Goal: Information Seeking & Learning: Learn about a topic

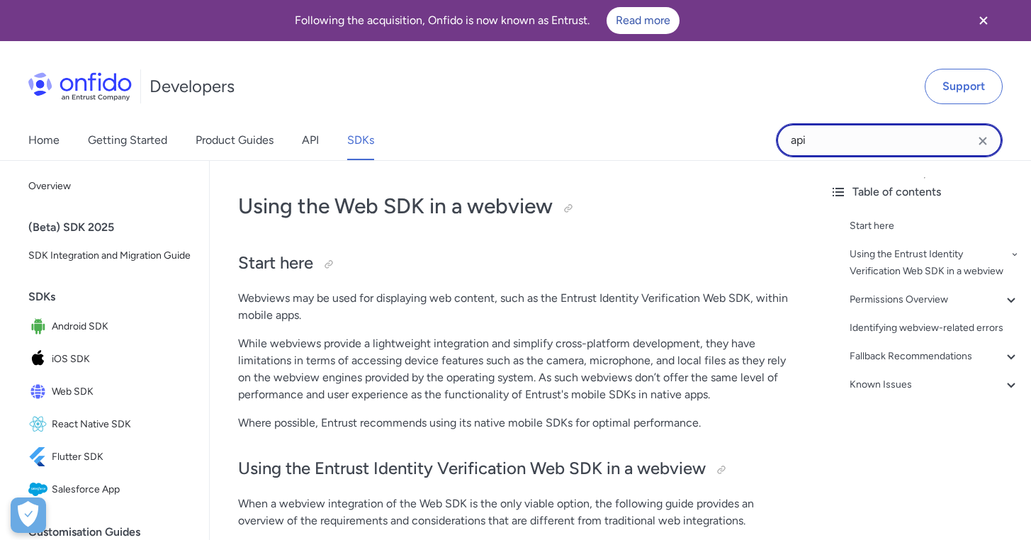
click at [813, 141] on input "api" at bounding box center [889, 140] width 227 height 34
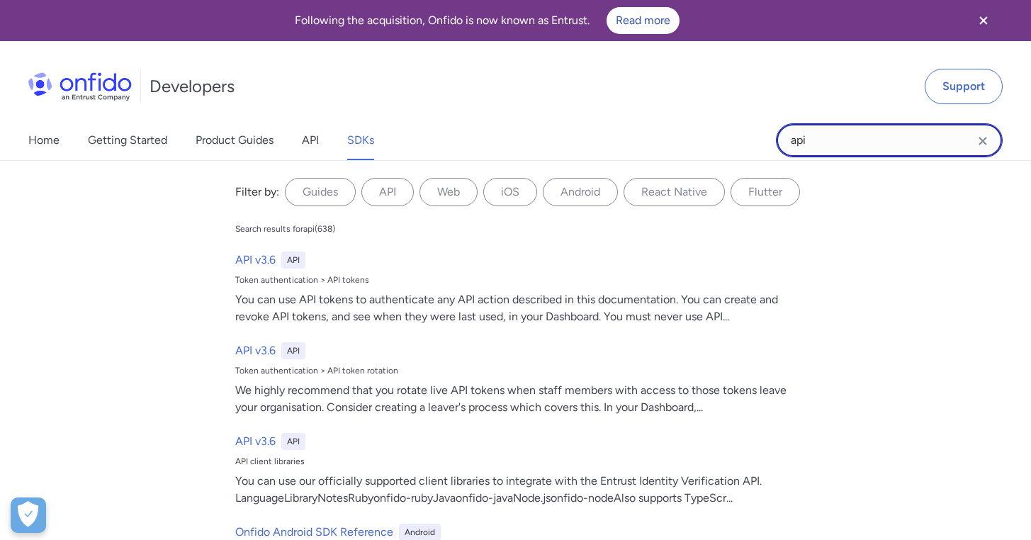
click at [813, 141] on input "api" at bounding box center [889, 140] width 227 height 34
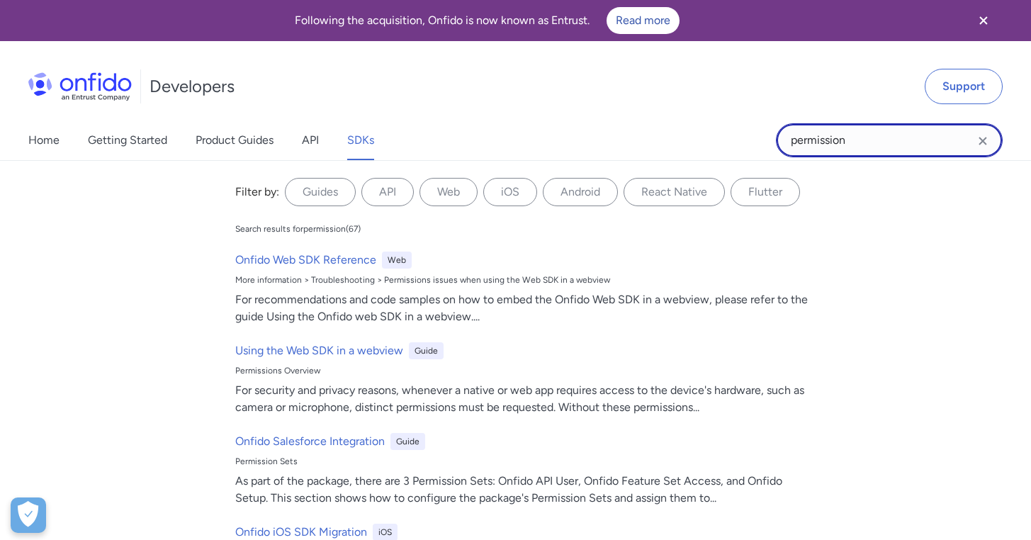
type input "permission"
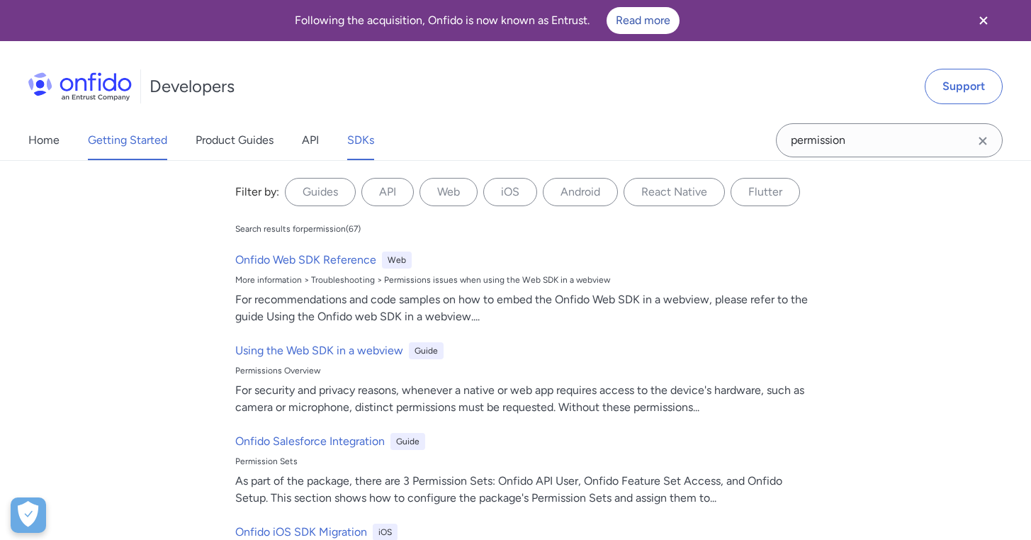
click at [110, 146] on link "Getting Started" at bounding box center [127, 140] width 79 height 40
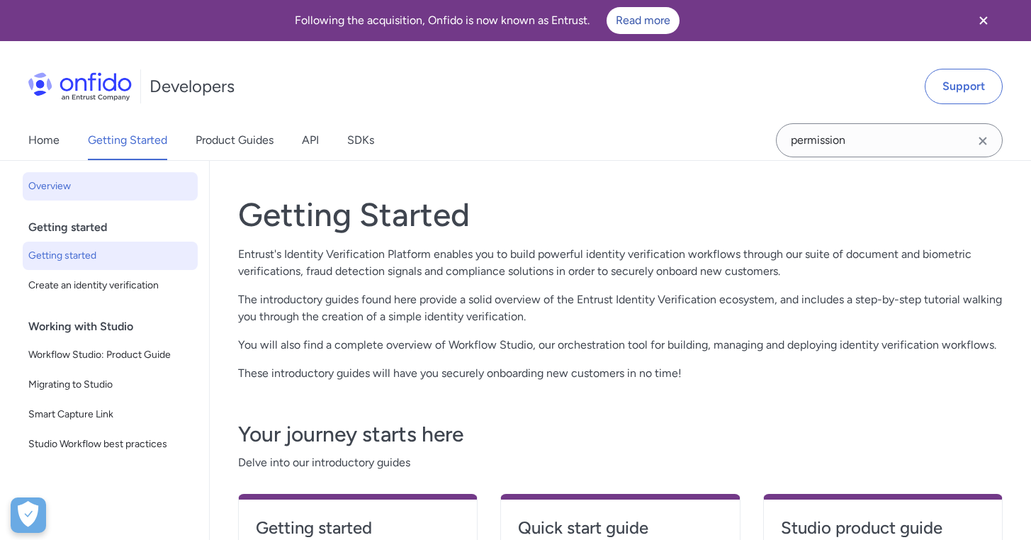
click at [77, 254] on span "Getting started" at bounding box center [110, 255] width 164 height 17
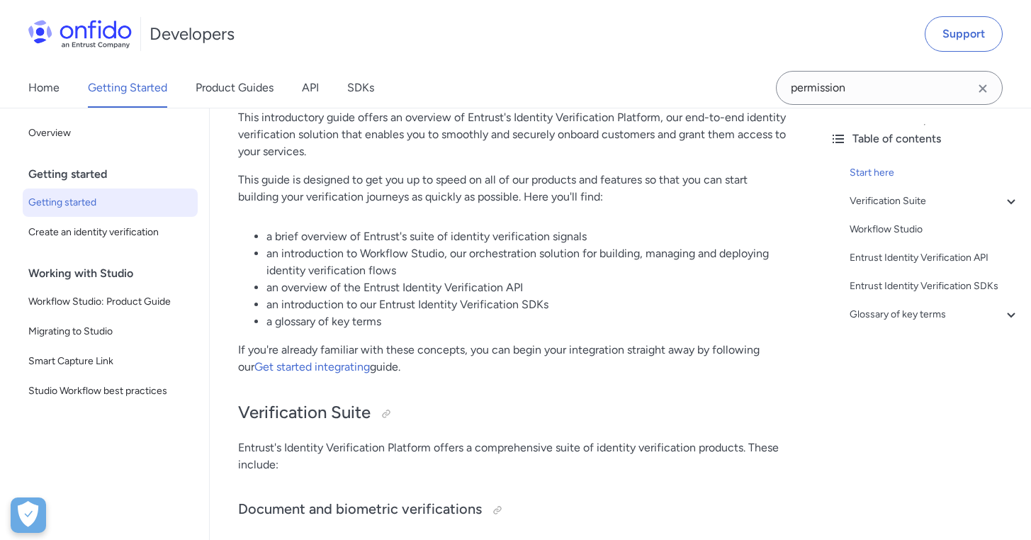
scroll to position [183, 0]
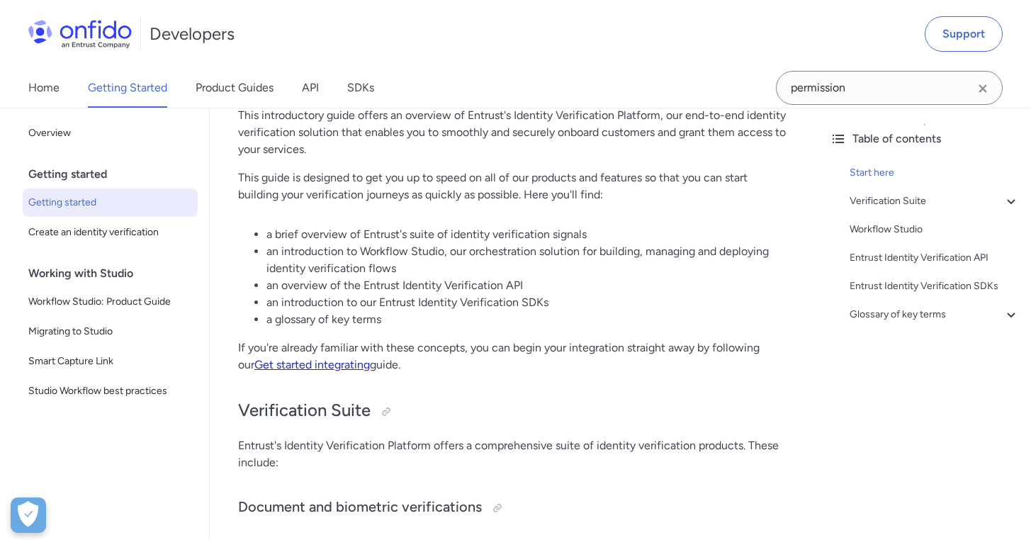
click at [273, 367] on link "Get started integrating" at bounding box center [311, 364] width 115 height 13
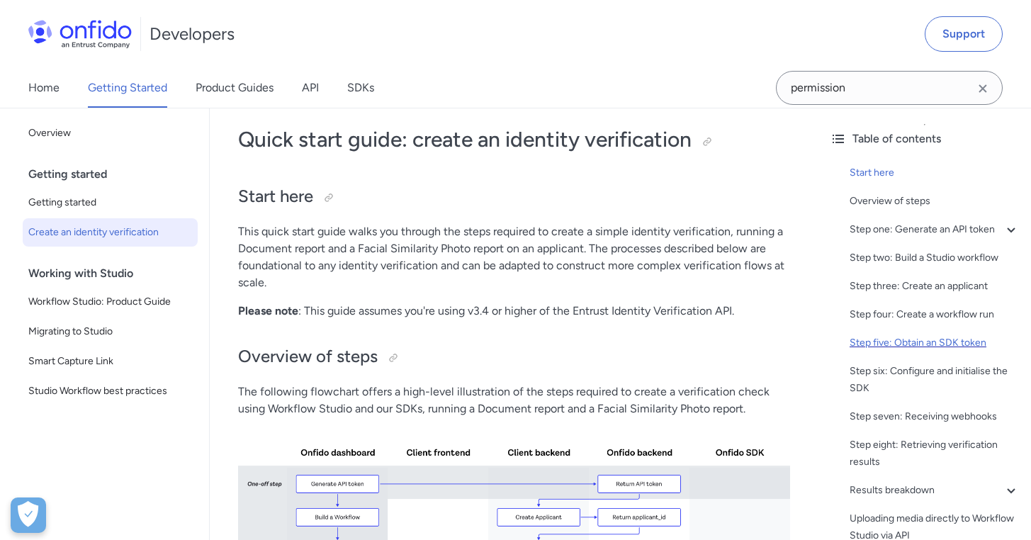
scroll to position [66, 0]
click at [103, 205] on span "Getting started" at bounding box center [110, 202] width 164 height 17
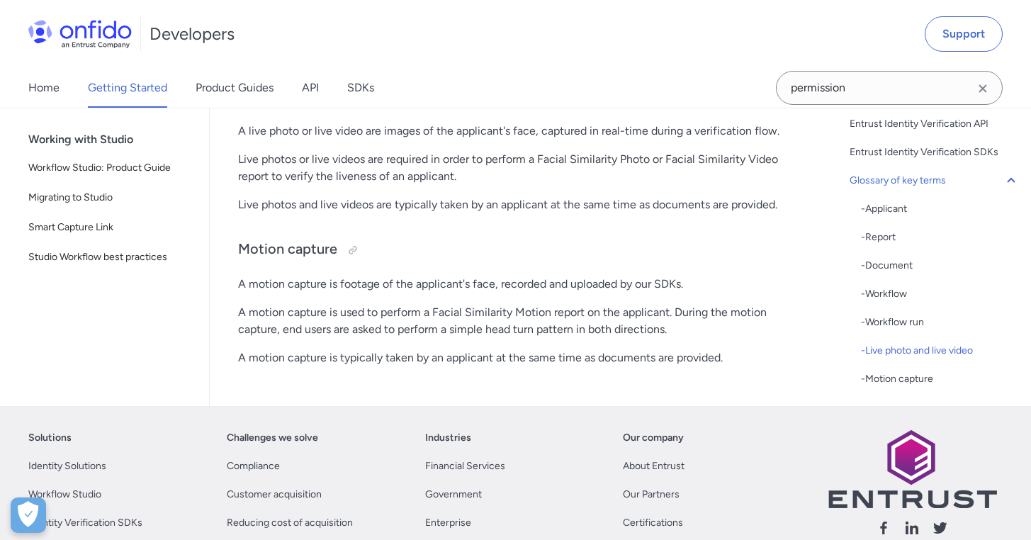
scroll to position [4249, 0]
click at [43, 82] on link "Home" at bounding box center [43, 88] width 31 height 40
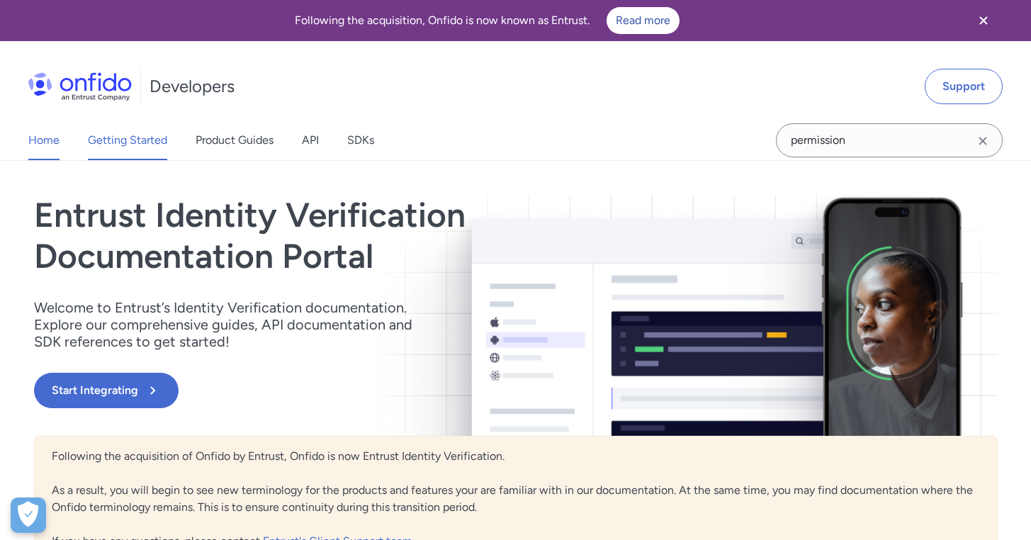
click at [145, 135] on link "Getting Started" at bounding box center [127, 140] width 79 height 40
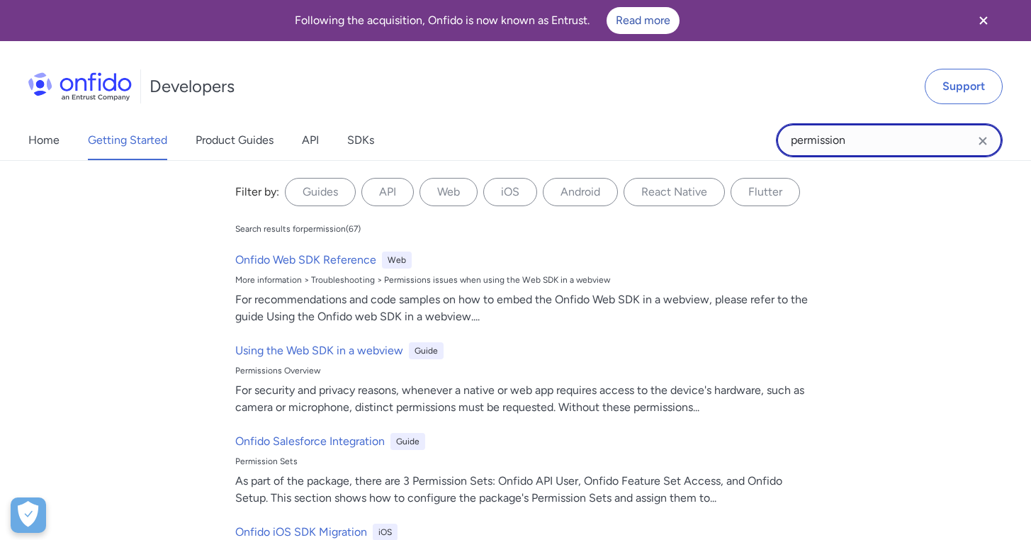
drag, startPoint x: 849, startPoint y: 140, endPoint x: 762, endPoint y: 140, distance: 86.4
click at [762, 140] on div "Home Getting Started Product Guides API SDKs permission permission Filter by: G…" at bounding box center [515, 140] width 1031 height 40
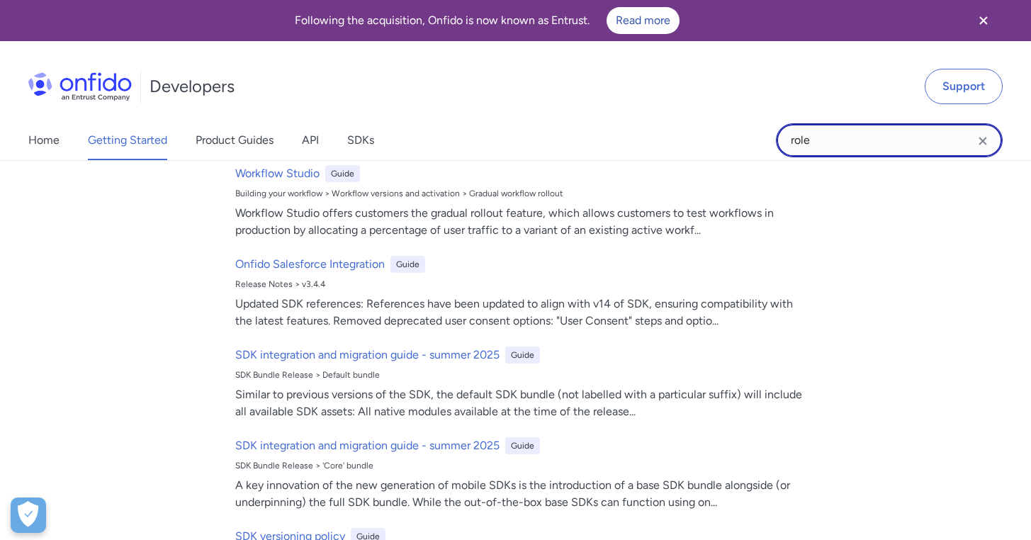
scroll to position [988, 0]
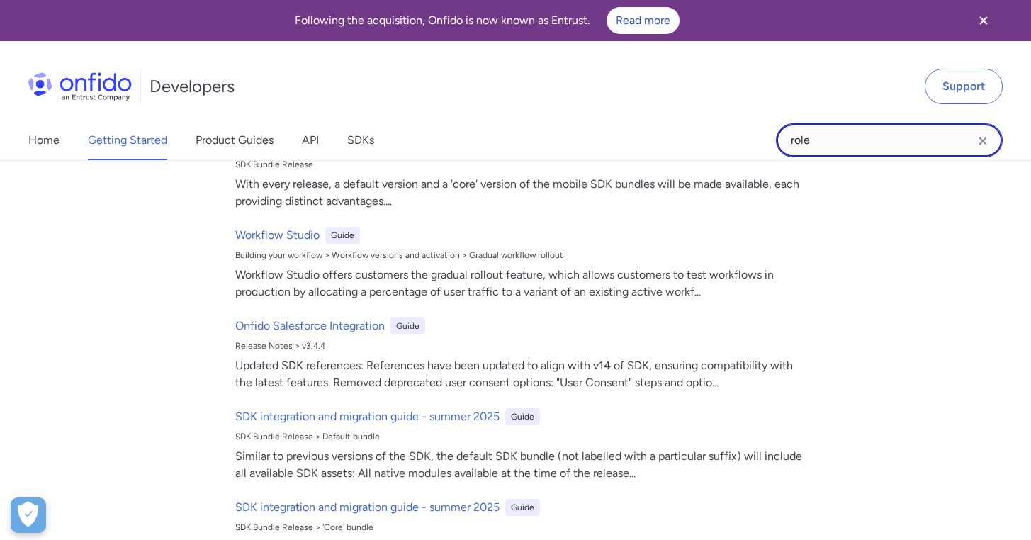
click at [843, 142] on input "role" at bounding box center [889, 140] width 227 height 34
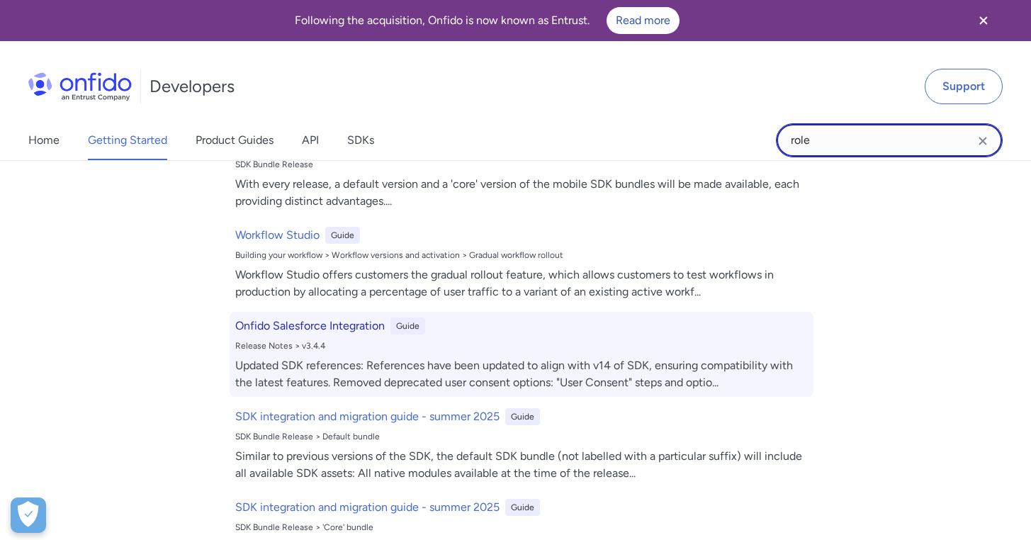
scroll to position [0, 0]
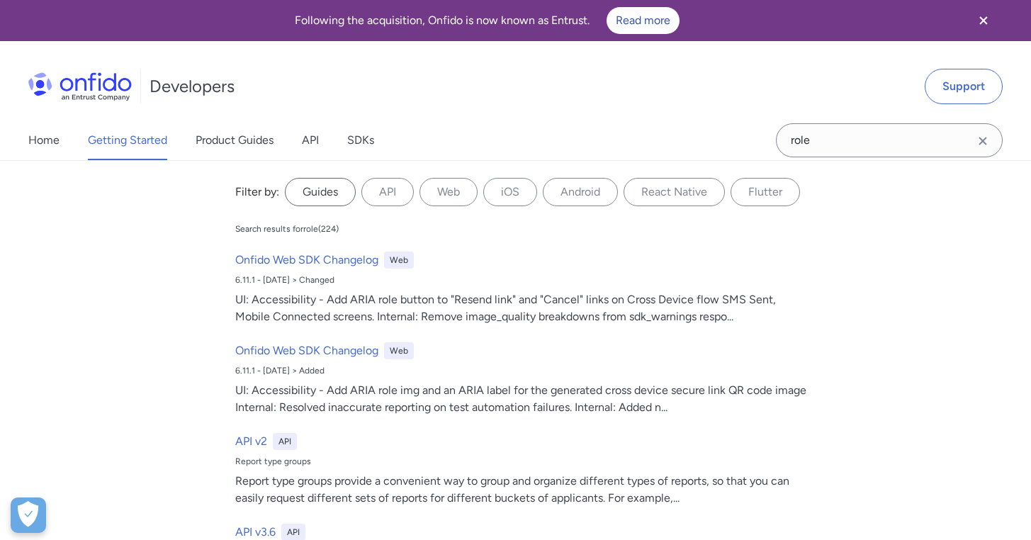
click at [323, 198] on label "Guides" at bounding box center [320, 192] width 71 height 28
click at [0, 0] on input "Guides" at bounding box center [0, 0] width 0 height 0
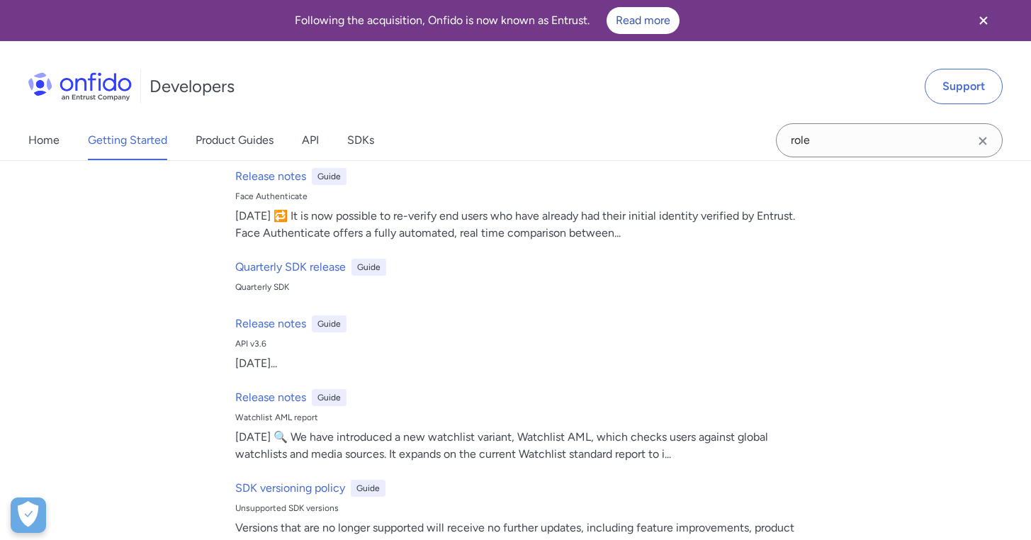
scroll to position [1228, 0]
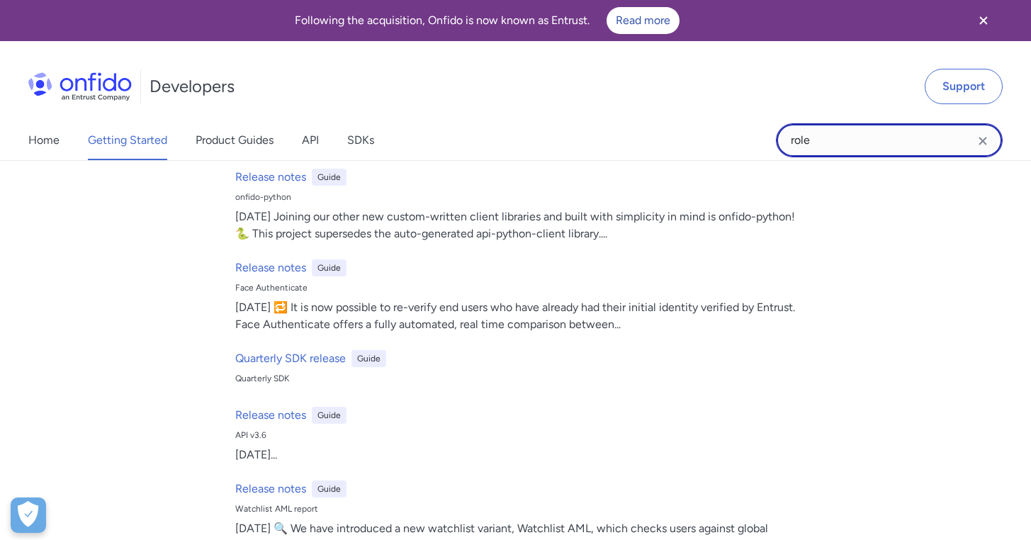
drag, startPoint x: 830, startPoint y: 138, endPoint x: 764, endPoint y: 138, distance: 65.9
click at [764, 138] on div "Home Getting Started Product Guides API SDKs role role Filter by: Guides API We…" at bounding box center [515, 140] width 1031 height 40
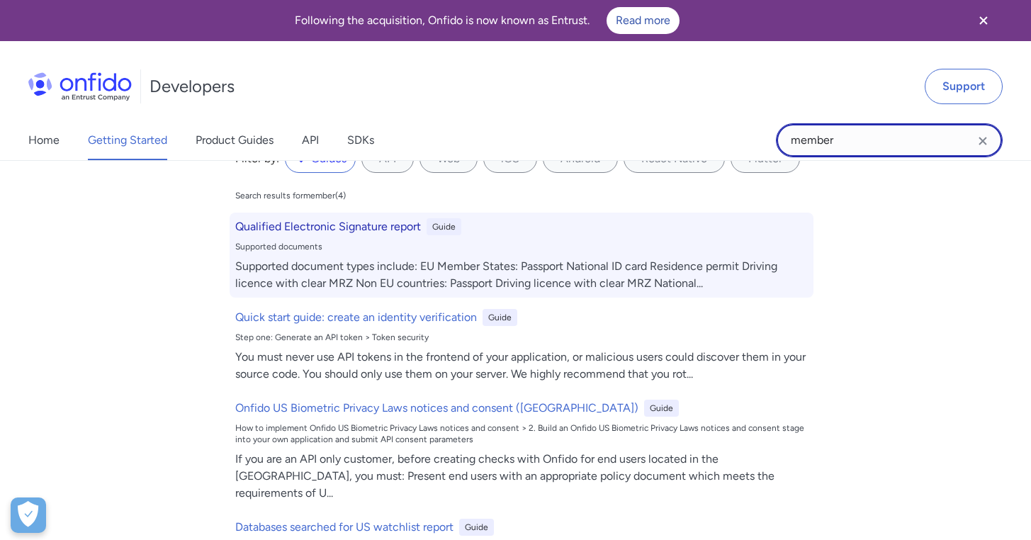
scroll to position [0, 0]
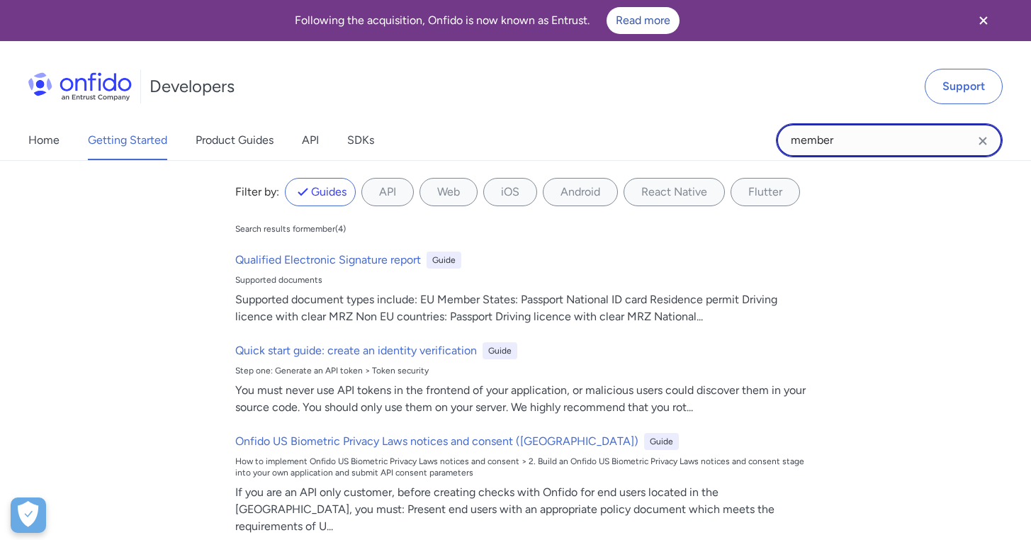
drag, startPoint x: 840, startPoint y: 139, endPoint x: 773, endPoint y: 139, distance: 66.6
click at [773, 139] on div "Home Getting Started Product Guides API SDKs member member Filter by: Guides AP…" at bounding box center [515, 140] width 1031 height 40
type input "dashboard"
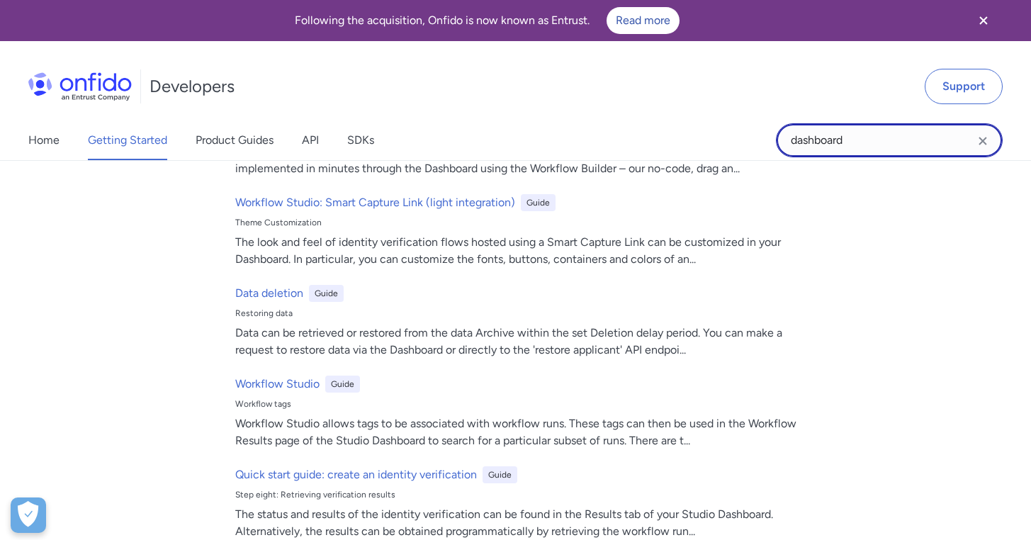
scroll to position [378, 0]
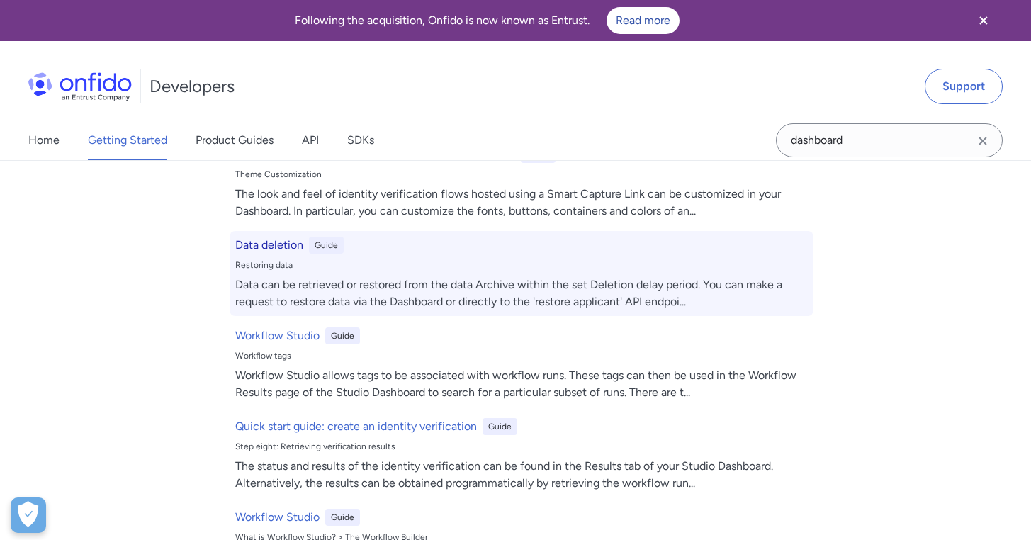
click at [286, 246] on h6 "Data deletion" at bounding box center [269, 245] width 68 height 17
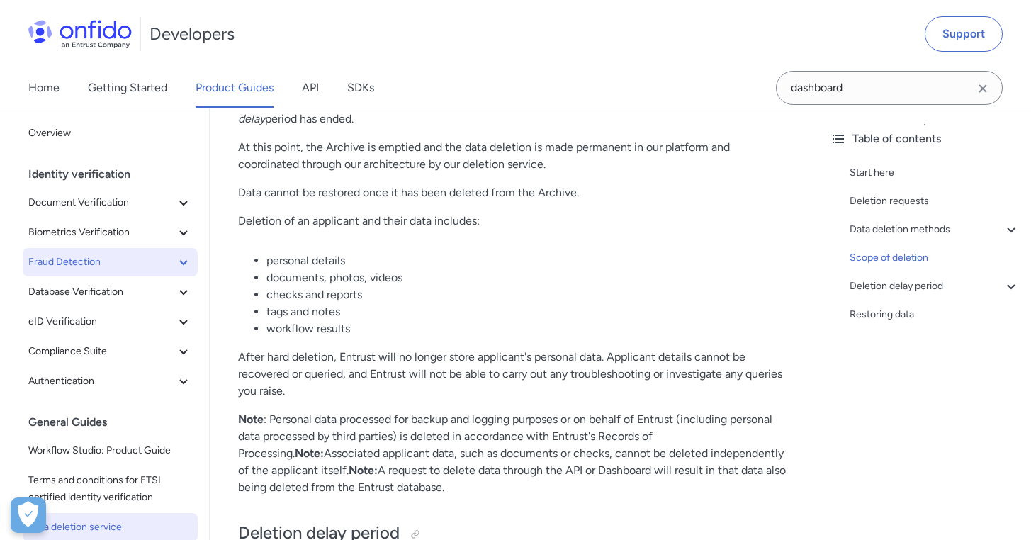
scroll to position [2177, 0]
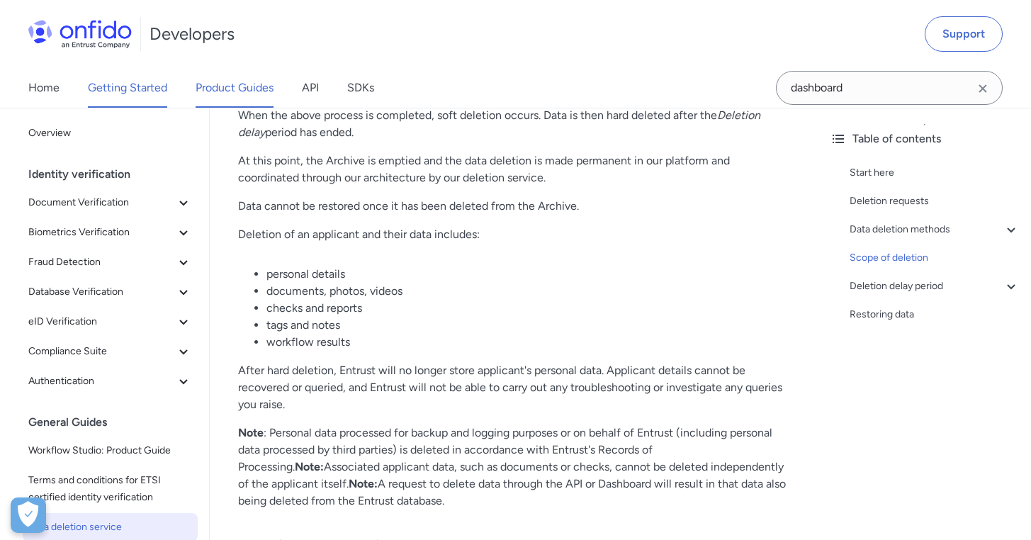
click at [132, 90] on link "Getting Started" at bounding box center [127, 88] width 79 height 40
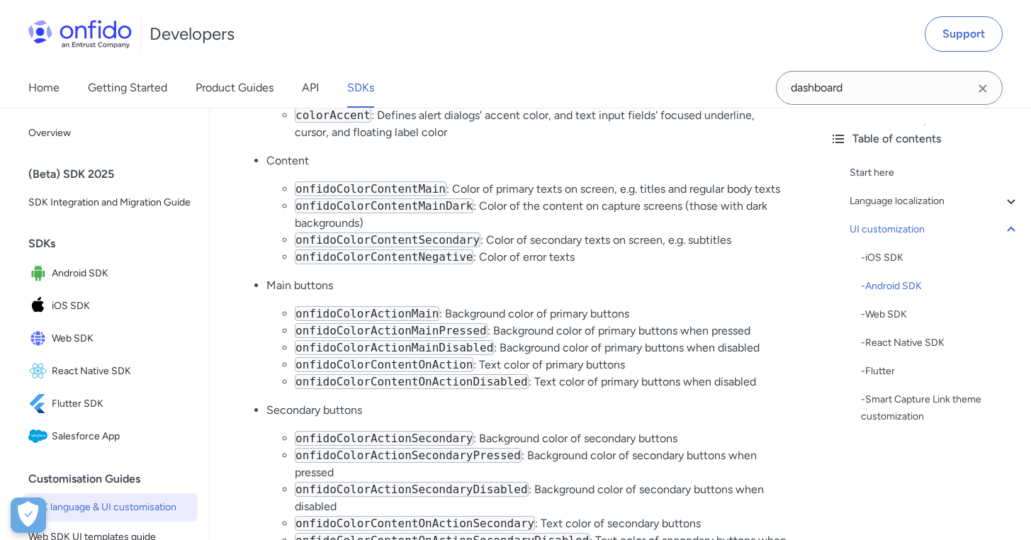
scroll to position [4545, 0]
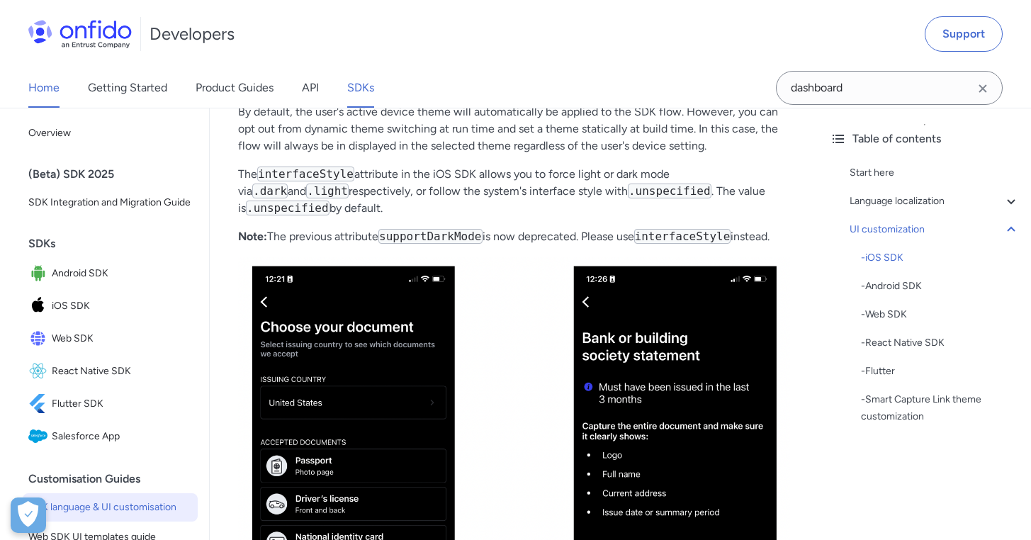
click at [50, 88] on link "Home" at bounding box center [43, 88] width 31 height 40
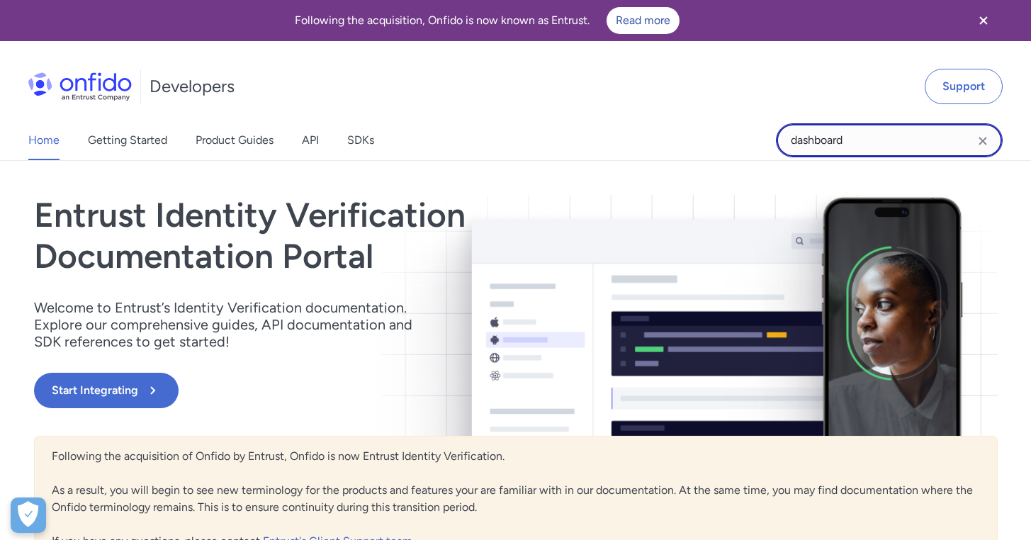
click at [863, 141] on input "dashboard" at bounding box center [889, 140] width 227 height 34
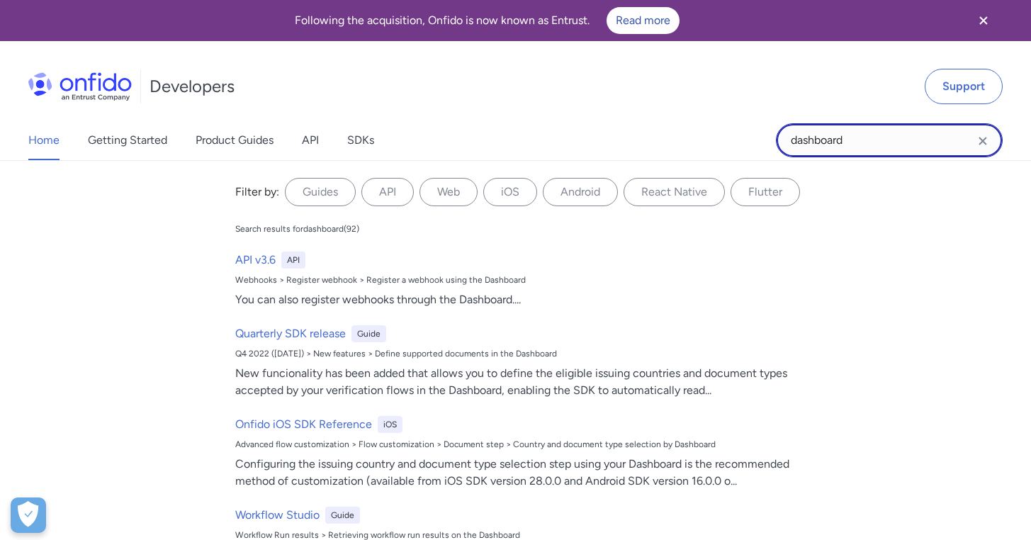
drag, startPoint x: 863, startPoint y: 141, endPoint x: 776, endPoint y: 140, distance: 87.1
click at [774, 140] on div "Home Getting Started Product Guides API SDKs dashboard dashboard Filter by: Gui…" at bounding box center [515, 140] width 1031 height 40
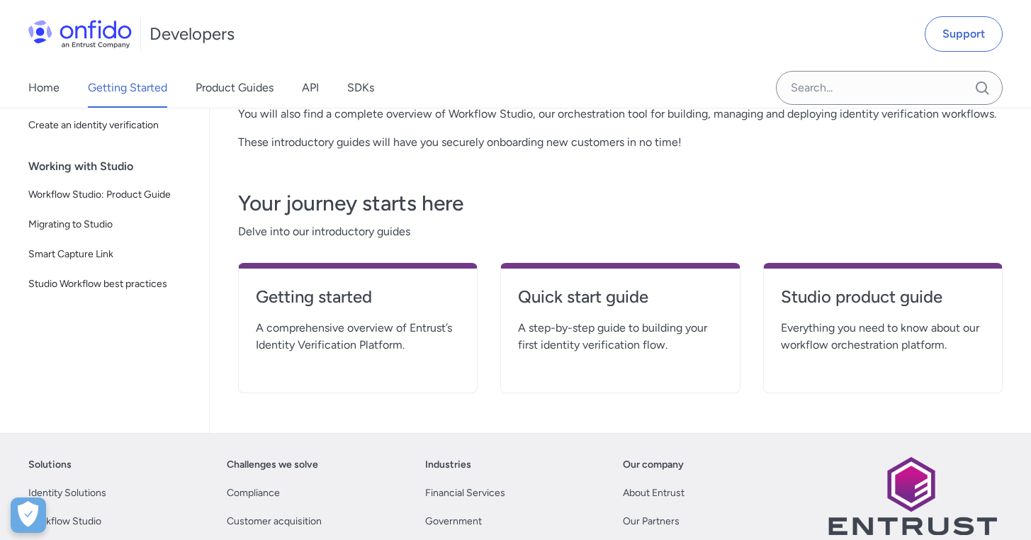
scroll to position [232, 0]
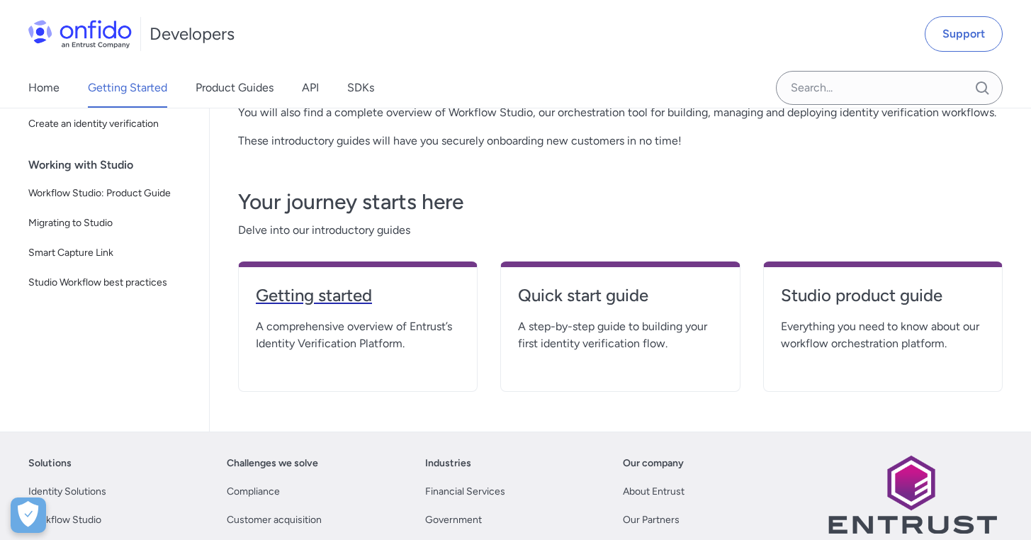
click at [327, 302] on h4 "Getting started" at bounding box center [358, 295] width 204 height 23
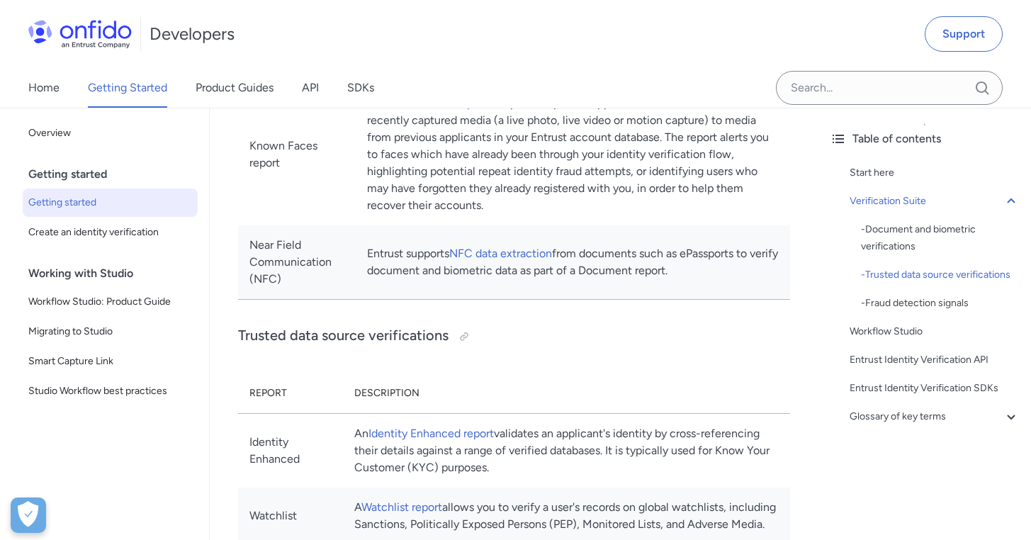
scroll to position [785, 0]
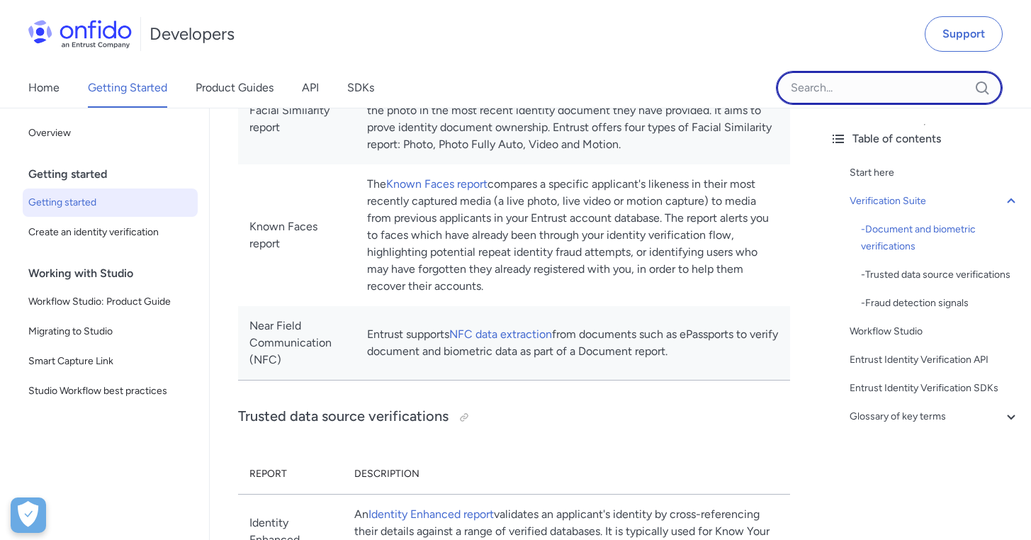
click at [811, 86] on input "Onfido search input field" at bounding box center [889, 88] width 227 height 34
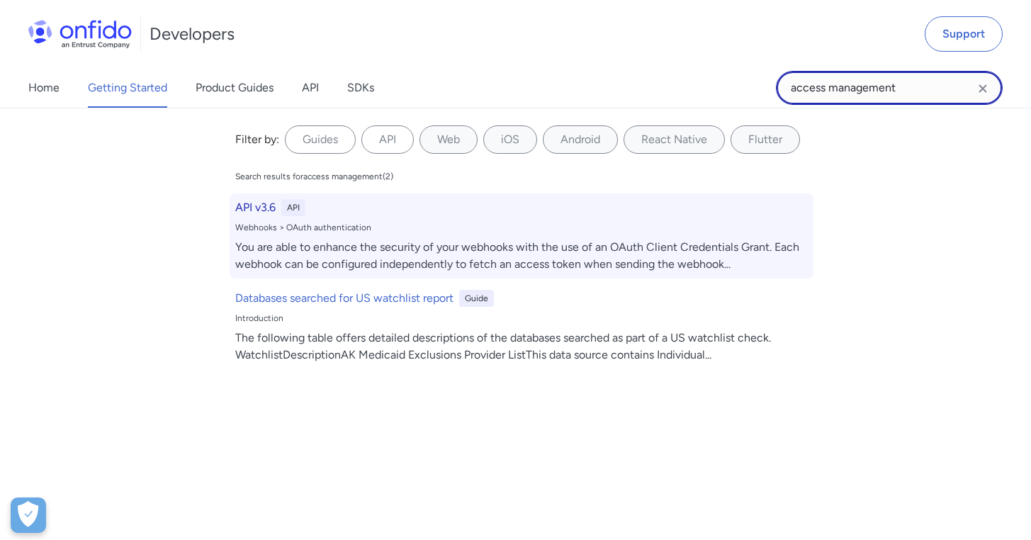
type input "access management"
click at [265, 208] on h6 "API v3.6" at bounding box center [255, 207] width 40 height 17
select select "http"
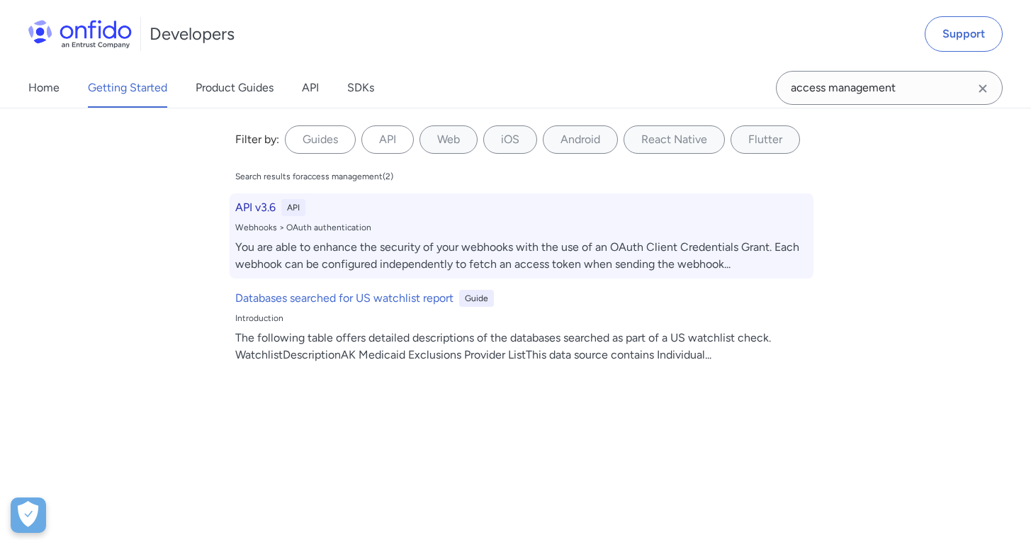
select select "http"
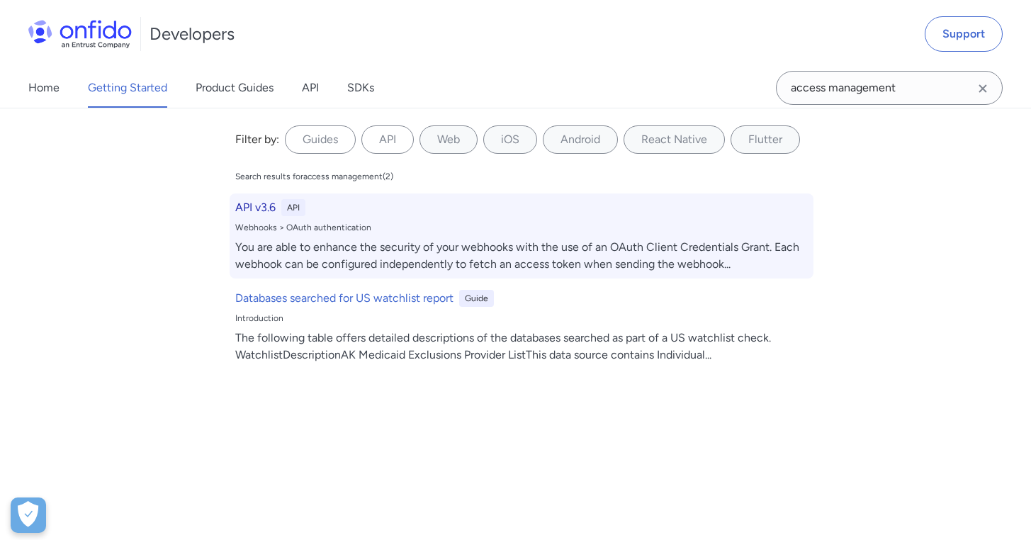
select select "http"
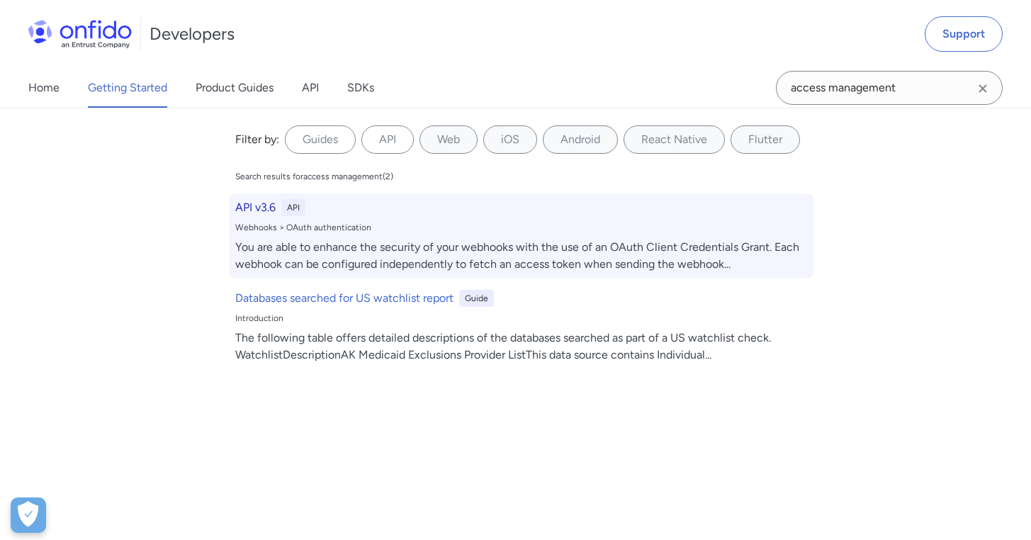
select select "http"
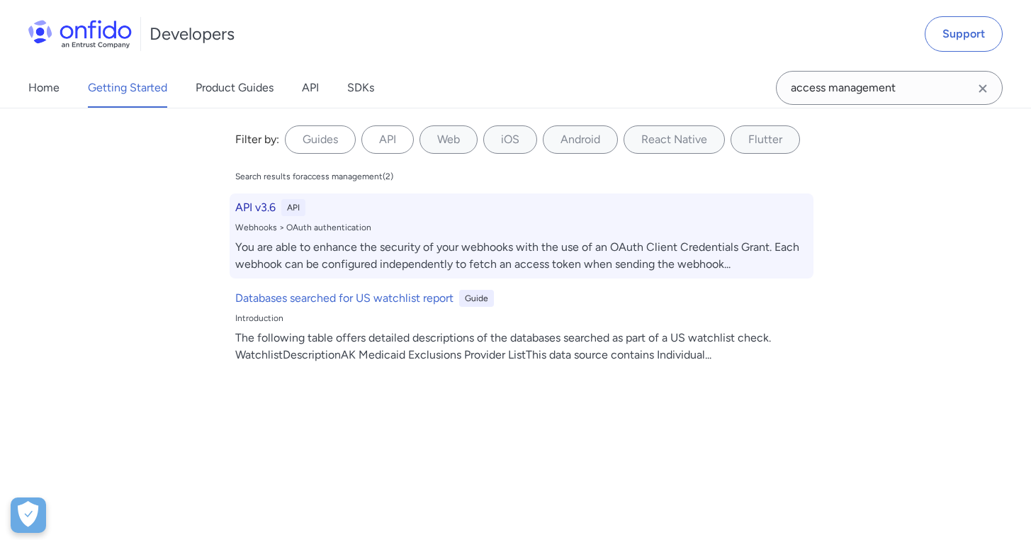
select select "http"
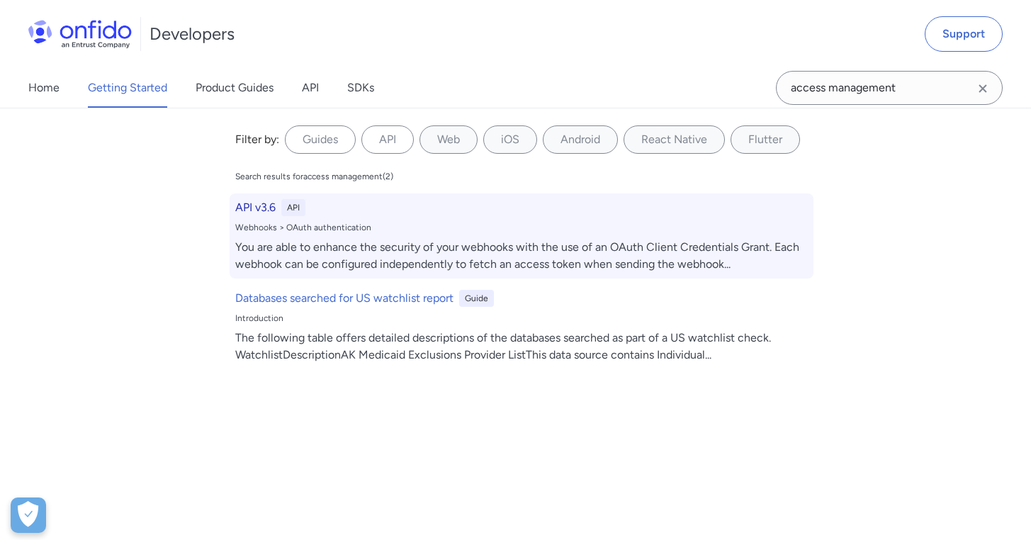
select select "http"
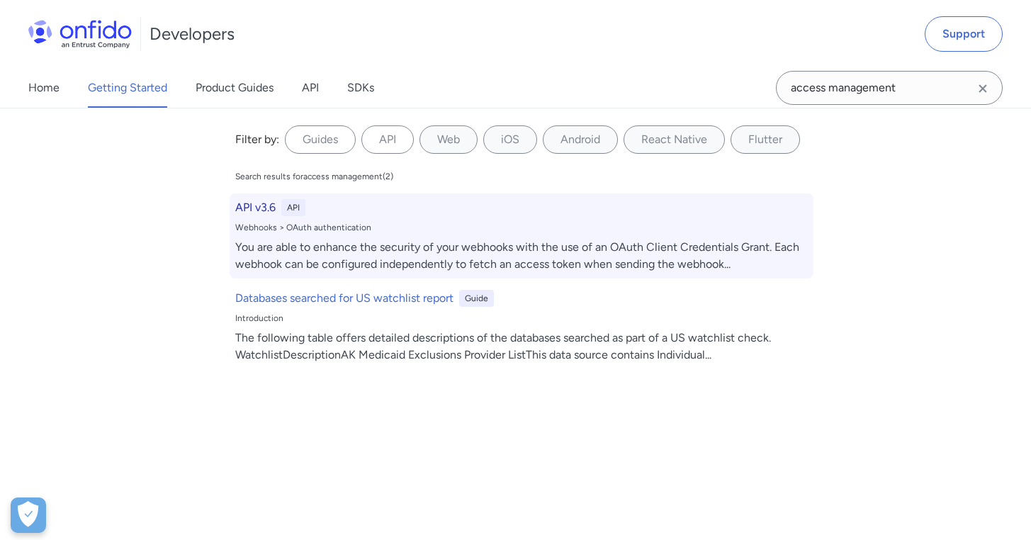
select select "http"
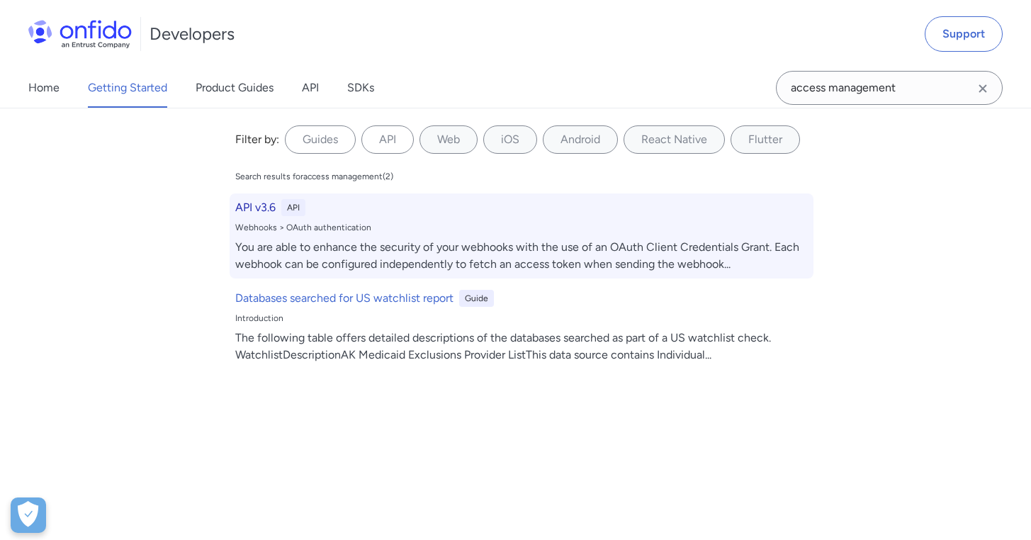
select select "http"
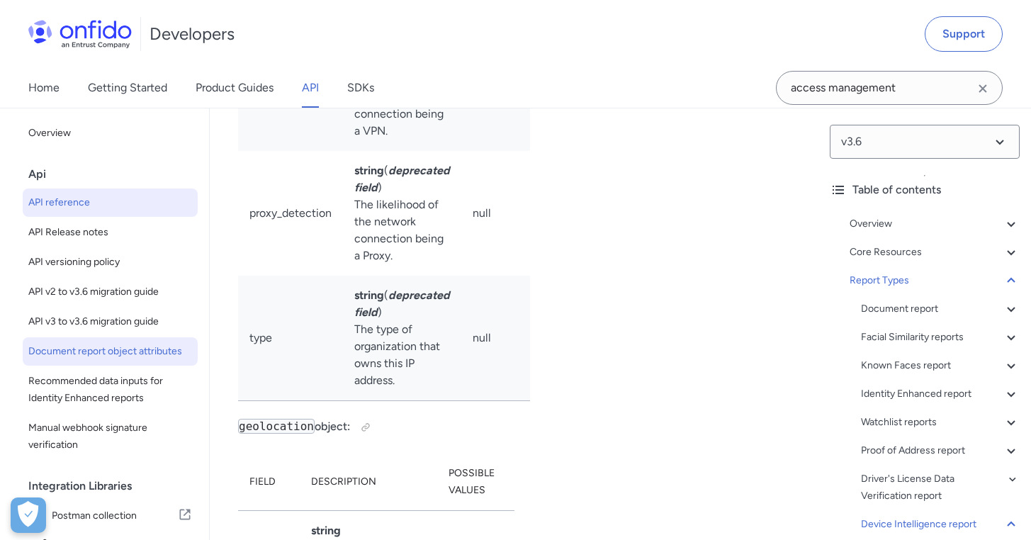
scroll to position [123346, 0]
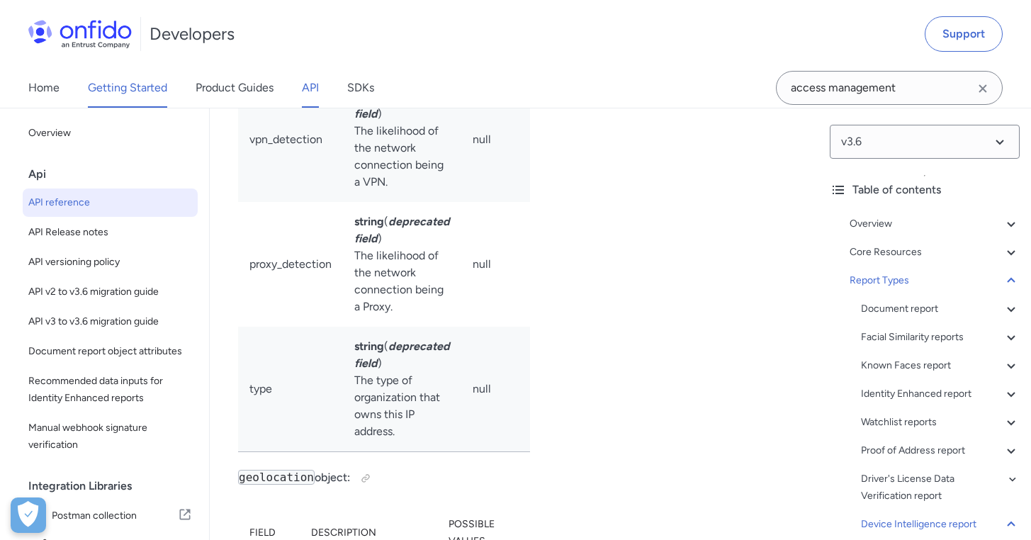
click at [128, 84] on link "Getting Started" at bounding box center [127, 88] width 79 height 40
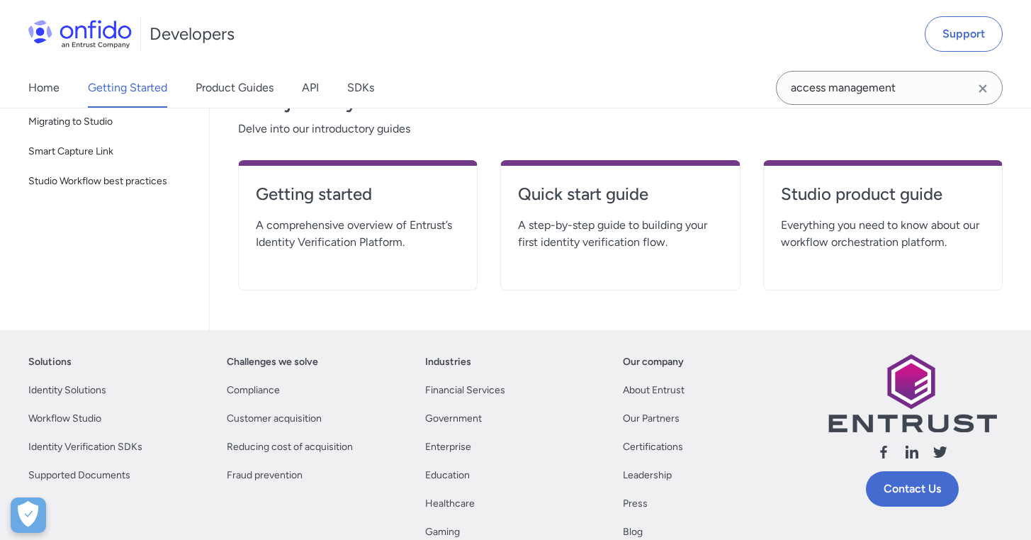
scroll to position [332, 0]
